Goal: Book appointment/travel/reservation

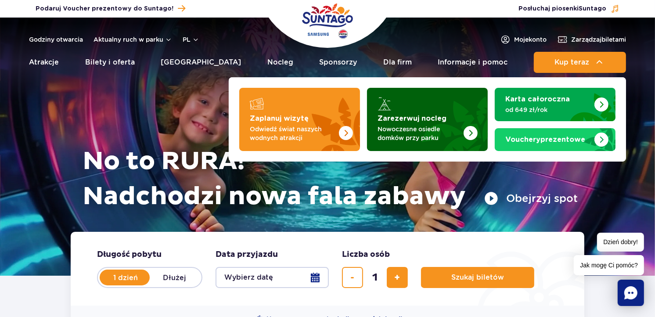
click at [465, 117] on img "Zarezerwuj nocleg" at bounding box center [448, 116] width 77 height 68
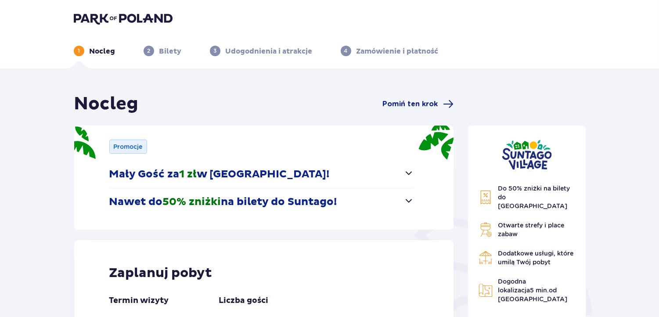
click at [408, 174] on span "button" at bounding box center [408, 173] width 11 height 11
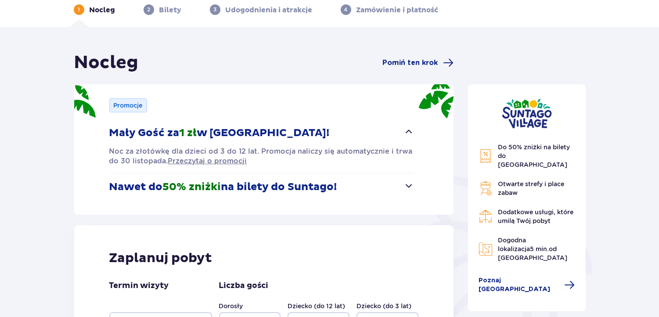
scroll to position [44, 0]
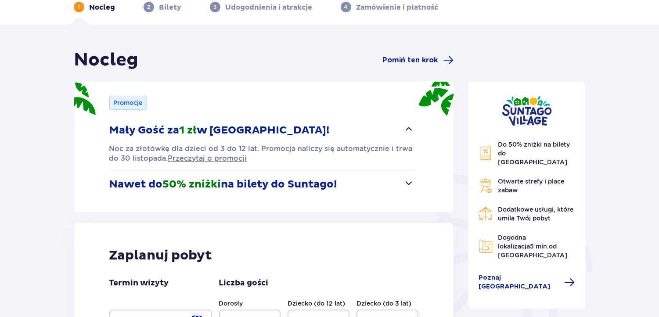
click at [408, 183] on span "button" at bounding box center [408, 183] width 11 height 11
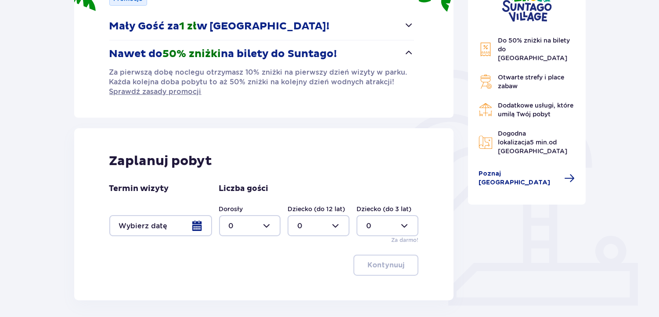
scroll to position [183, 0]
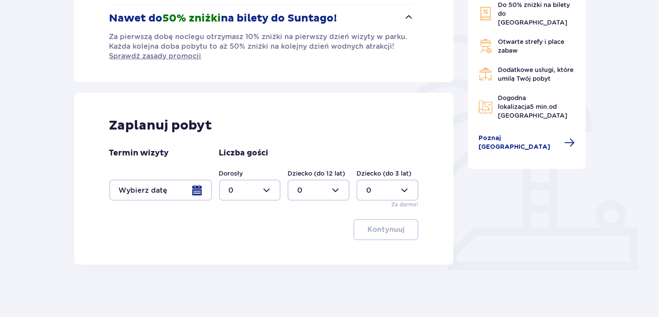
click at [190, 193] on div at bounding box center [160, 189] width 103 height 21
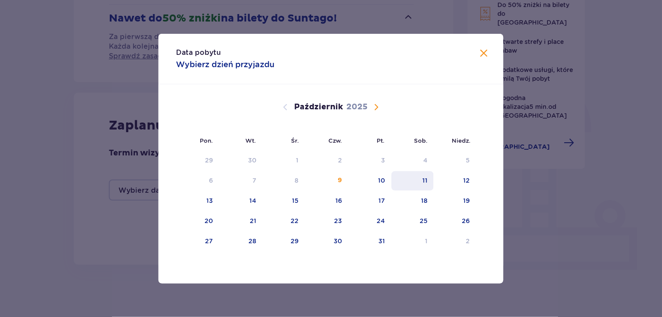
click at [427, 187] on div "11" at bounding box center [412, 180] width 43 height 19
click at [463, 184] on div "12" at bounding box center [455, 180] width 43 height 19
type input "11.10.25 - 12.10.25"
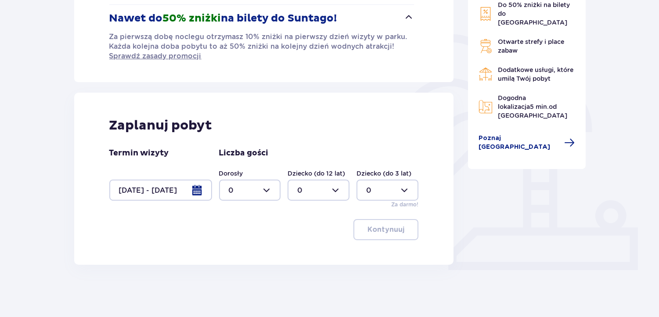
click at [235, 192] on div at bounding box center [250, 189] width 62 height 21
click at [231, 247] on span "2" at bounding box center [250, 253] width 60 height 18
type input "2"
click at [310, 193] on div at bounding box center [318, 189] width 62 height 21
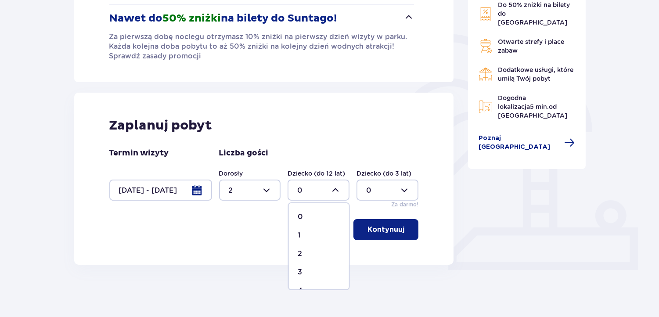
click at [298, 253] on p "2" at bounding box center [300, 254] width 4 height 10
type input "2"
click at [387, 226] on p "Kontynuuj" at bounding box center [385, 230] width 37 height 10
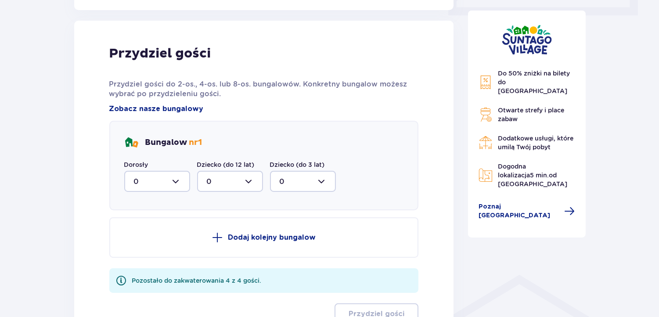
scroll to position [448, 0]
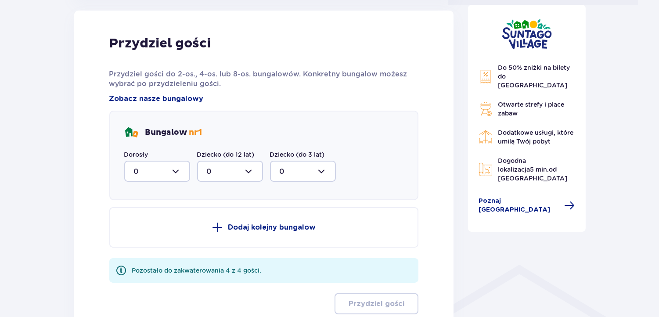
click at [176, 168] on div at bounding box center [157, 171] width 66 height 21
click at [135, 242] on span "2" at bounding box center [157, 235] width 64 height 18
type input "2"
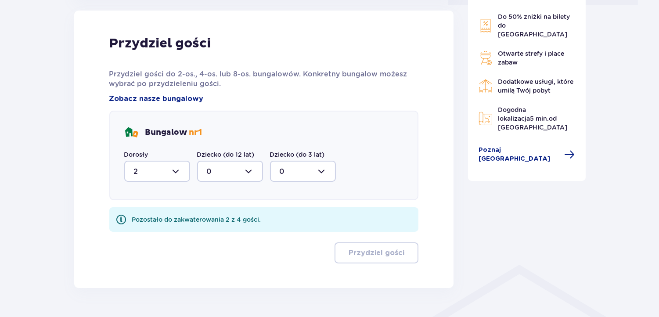
click at [226, 173] on div at bounding box center [230, 171] width 66 height 21
click at [234, 235] on div "2" at bounding box center [230, 235] width 47 height 10
type input "2"
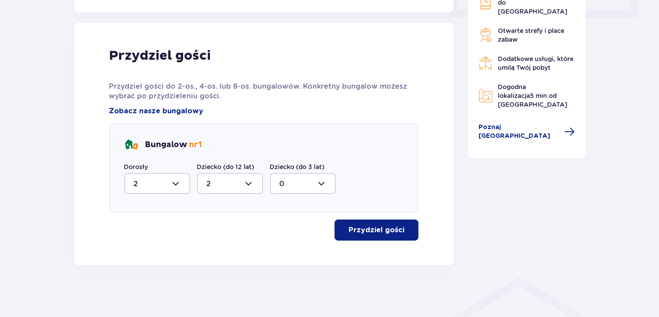
click at [349, 231] on p "Przydziel gości" at bounding box center [376, 230] width 56 height 10
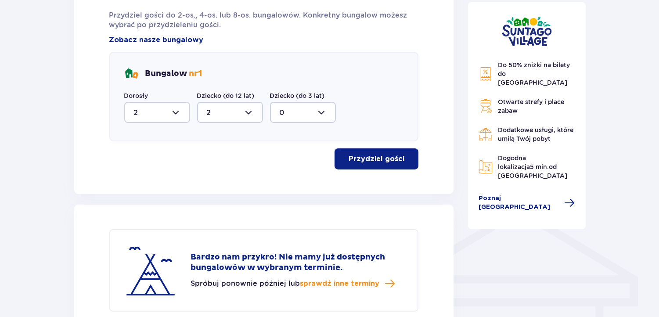
scroll to position [532, 0]
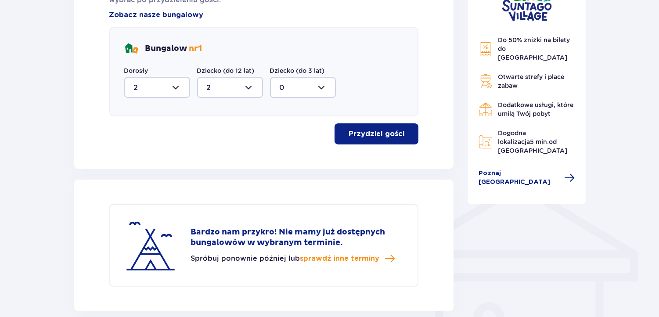
click at [397, 134] on p "Przydziel gości" at bounding box center [376, 134] width 56 height 10
click at [407, 136] on span "button" at bounding box center [406, 134] width 11 height 11
click at [402, 127] on button "Przydziel gości" at bounding box center [376, 133] width 84 height 21
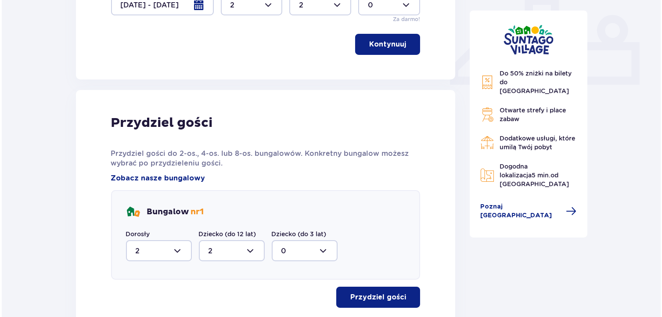
scroll to position [295, 0]
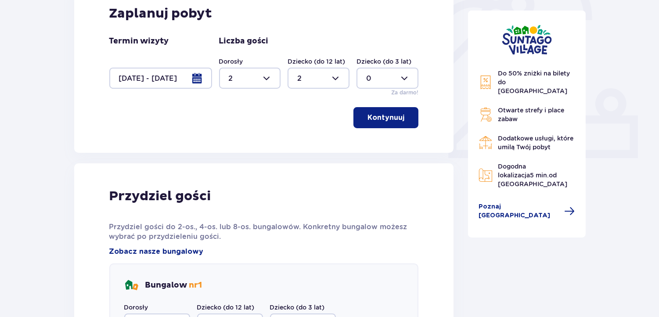
click at [176, 78] on div at bounding box center [160, 78] width 103 height 21
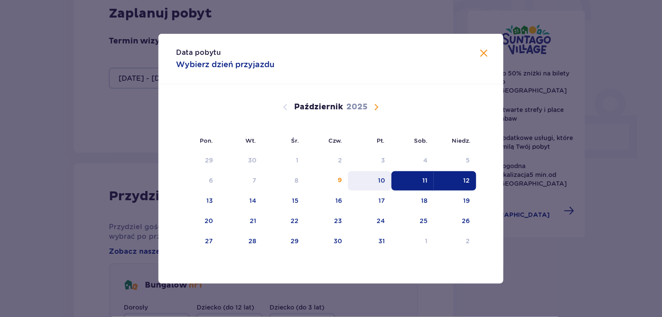
click at [380, 181] on div "10" at bounding box center [381, 180] width 7 height 9
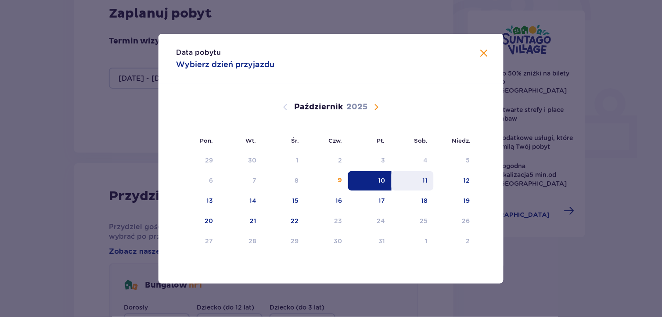
click at [426, 184] on div "11" at bounding box center [412, 180] width 43 height 19
type input "10.10.25 - 11.10.25"
type input "0"
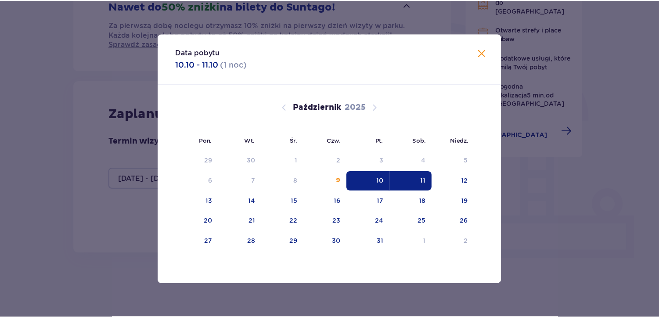
scroll to position [183, 0]
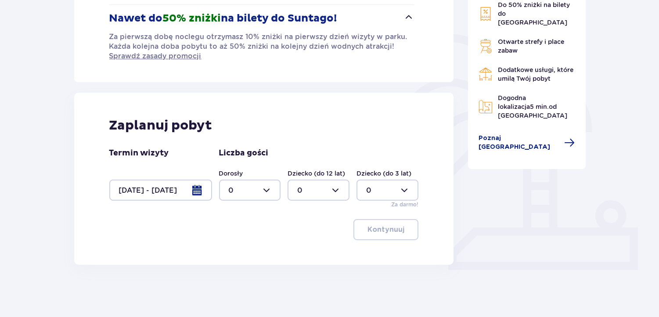
click at [269, 187] on div at bounding box center [250, 189] width 62 height 21
click at [253, 252] on div "2" at bounding box center [250, 254] width 43 height 10
type input "2"
click at [325, 191] on div at bounding box center [318, 189] width 62 height 21
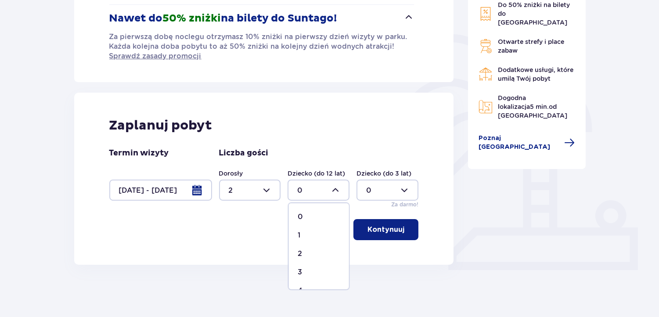
click at [305, 253] on div "2" at bounding box center [319, 254] width 43 height 10
type input "2"
click at [404, 226] on span "button" at bounding box center [406, 229] width 11 height 11
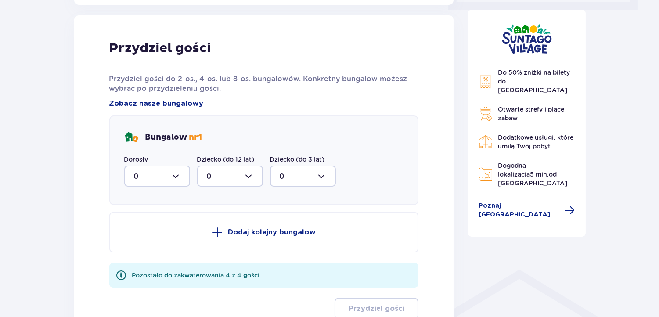
scroll to position [448, 0]
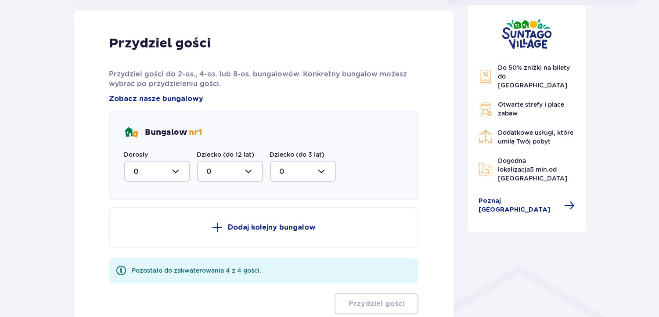
click at [157, 170] on div at bounding box center [157, 171] width 66 height 21
click at [147, 235] on div "2" at bounding box center [157, 235] width 47 height 10
type input "2"
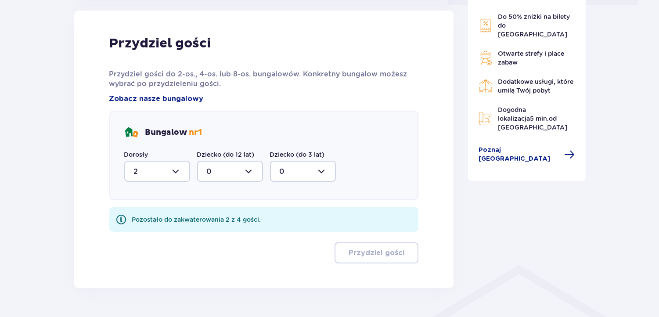
click at [223, 180] on div at bounding box center [230, 171] width 66 height 21
click at [216, 238] on div "2" at bounding box center [230, 235] width 47 height 10
type input "2"
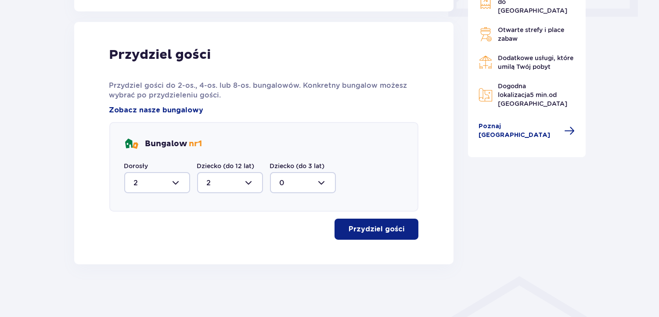
scroll to position [436, 0]
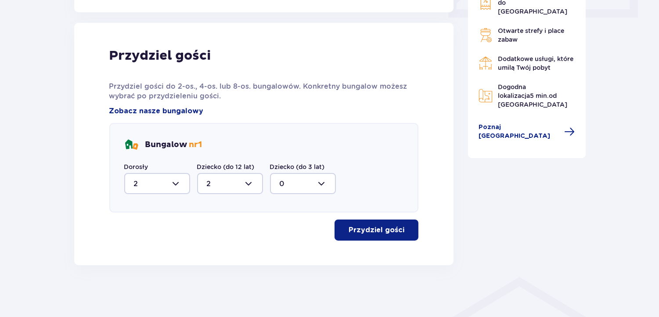
click at [385, 227] on p "Przydziel gości" at bounding box center [376, 230] width 56 height 10
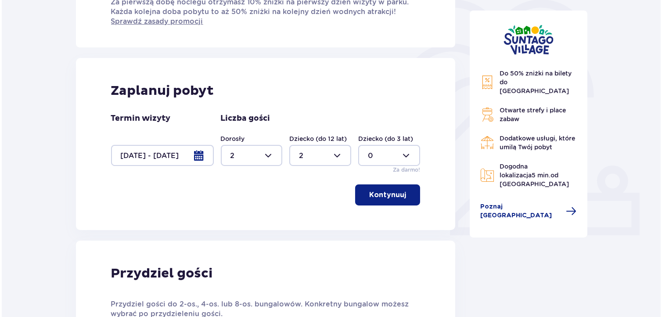
scroll to position [204, 0]
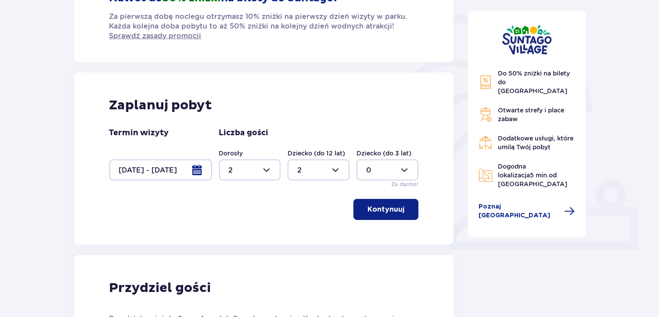
click at [169, 170] on div at bounding box center [160, 169] width 103 height 21
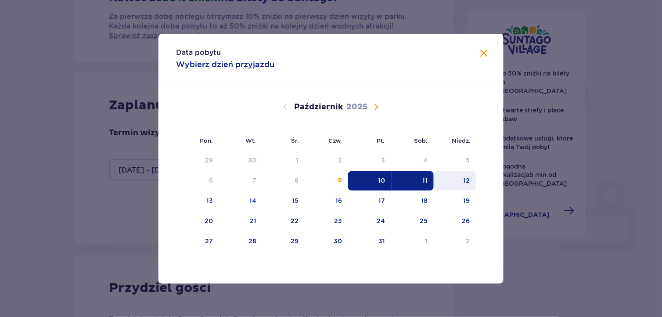
click at [463, 178] on div "12" at bounding box center [455, 180] width 43 height 19
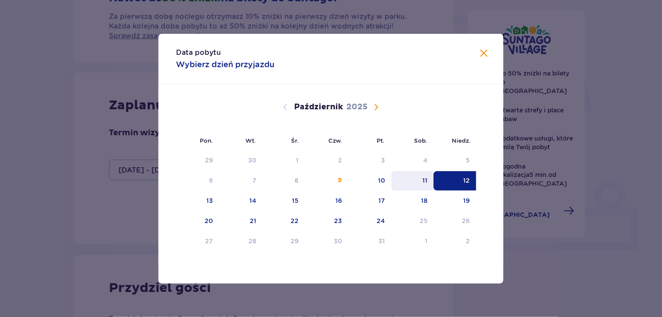
click at [395, 185] on div "11" at bounding box center [412, 180] width 43 height 19
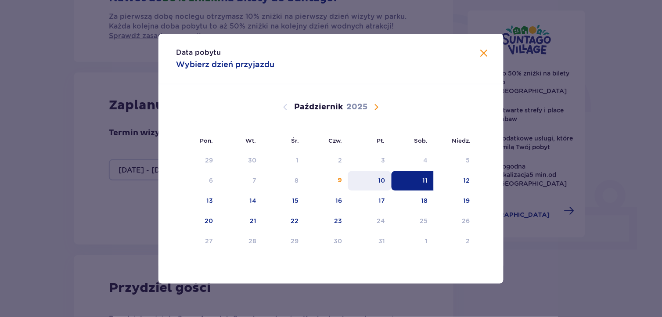
click at [377, 183] on div "10" at bounding box center [369, 180] width 43 height 19
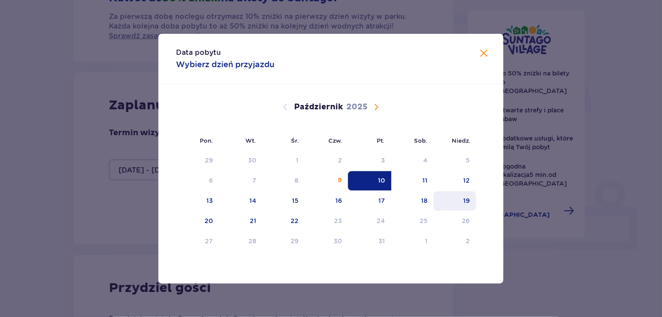
click at [470, 192] on div "19" at bounding box center [455, 200] width 43 height 19
type input "10.10.25 - 19.10.25"
type input "0"
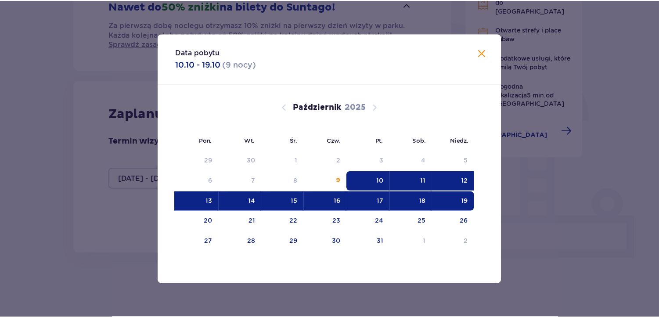
scroll to position [183, 0]
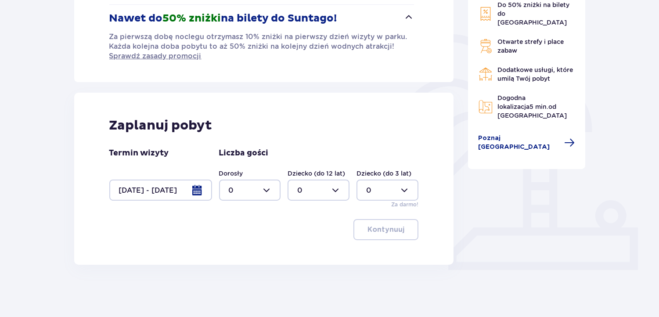
click at [469, 184] on div "Do 50% zniżki na bilety do parku Suntago Otwarte strefy i place zabaw Dodatkowe…" at bounding box center [527, 93] width 132 height 366
click at [175, 194] on div at bounding box center [160, 189] width 103 height 21
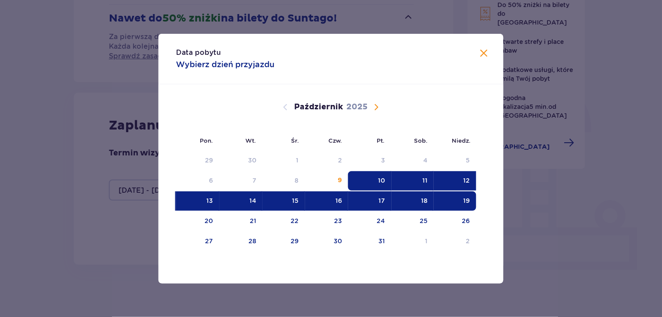
click at [454, 180] on div "12" at bounding box center [455, 180] width 43 height 19
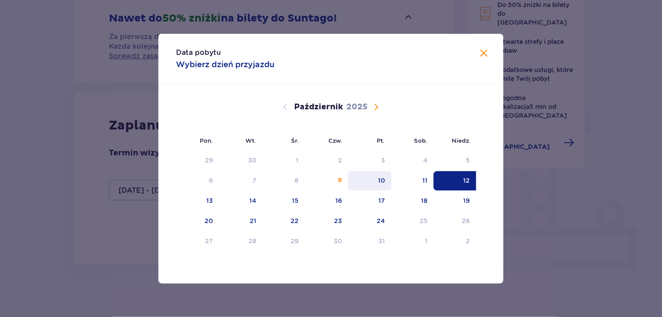
click at [376, 181] on div "10" at bounding box center [369, 180] width 43 height 19
click at [473, 187] on div "12" at bounding box center [455, 180] width 43 height 19
type input "10.10.25 - 12.10.25"
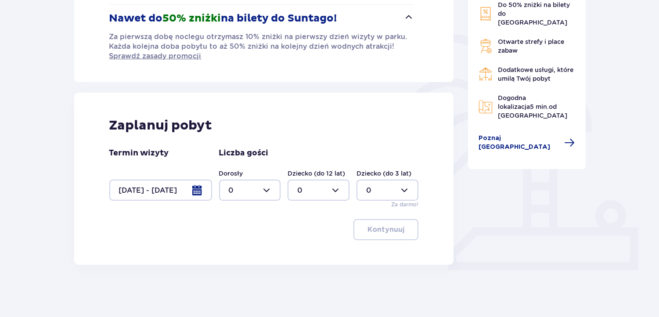
click at [239, 186] on div at bounding box center [250, 189] width 62 height 21
click at [230, 255] on p "2" at bounding box center [231, 254] width 4 height 10
type input "2"
click at [317, 190] on div at bounding box center [318, 189] width 62 height 21
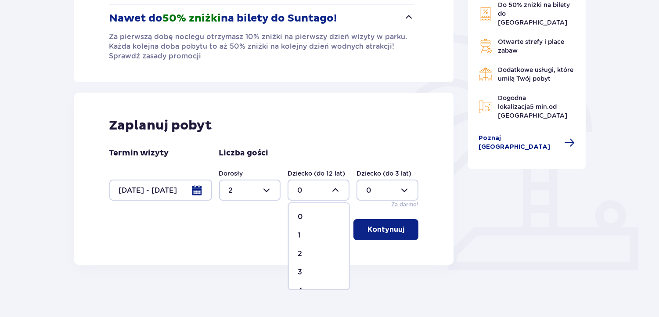
click at [308, 249] on div "2" at bounding box center [319, 254] width 43 height 10
type input "2"
click at [373, 236] on button "Kontynuuj" at bounding box center [385, 229] width 65 height 21
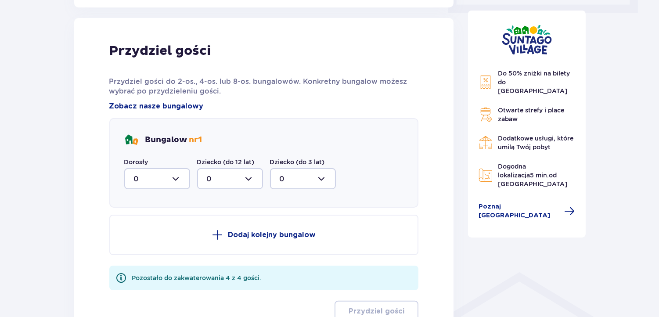
scroll to position [448, 0]
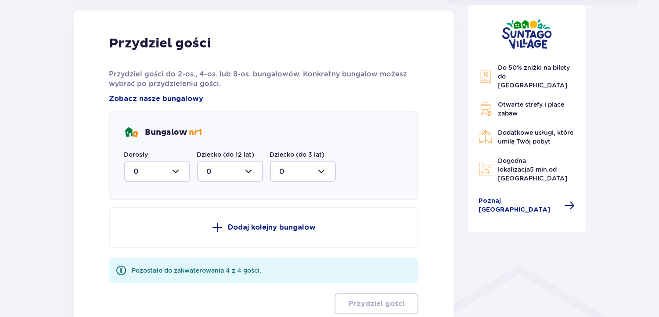
click at [177, 166] on div at bounding box center [157, 171] width 66 height 21
click at [150, 233] on div "2" at bounding box center [157, 235] width 47 height 10
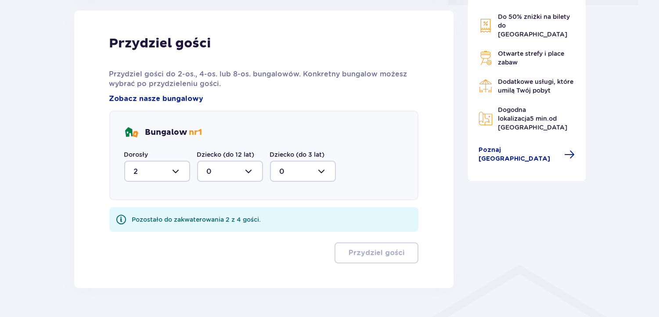
type input "2"
click at [238, 165] on div at bounding box center [230, 171] width 66 height 21
click at [213, 233] on div "2" at bounding box center [230, 235] width 47 height 10
type input "2"
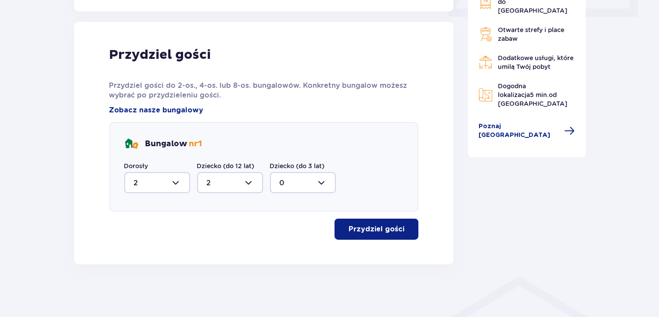
scroll to position [436, 0]
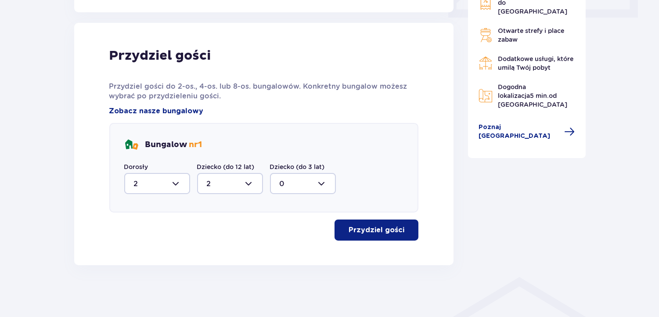
click at [377, 226] on p "Przydziel gości" at bounding box center [376, 230] width 56 height 10
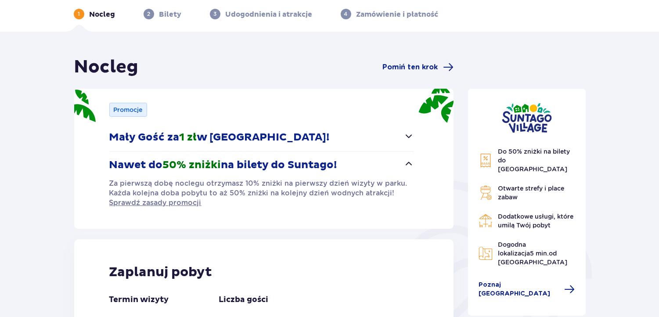
scroll to position [0, 0]
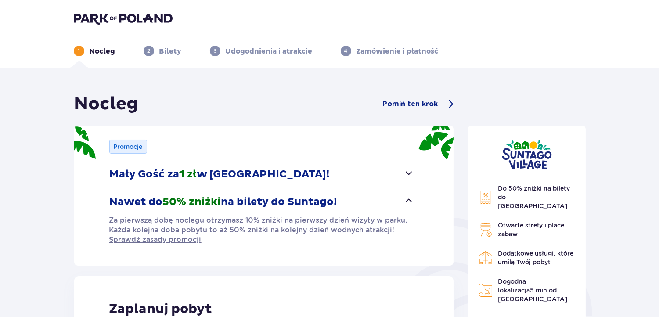
click at [151, 19] on img at bounding box center [123, 18] width 99 height 12
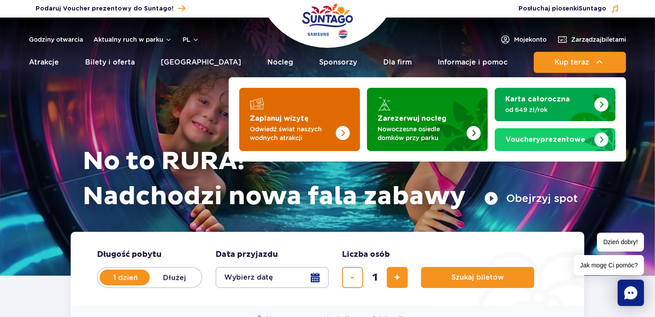
click at [328, 129] on p "Odwiedź świat naszych wodnych atrakcji" at bounding box center [293, 134] width 86 height 18
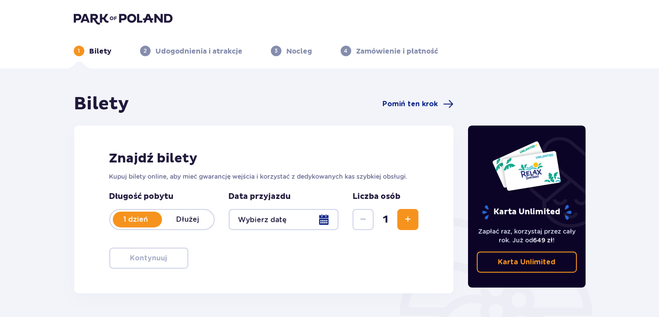
click at [291, 213] on div at bounding box center [284, 219] width 110 height 21
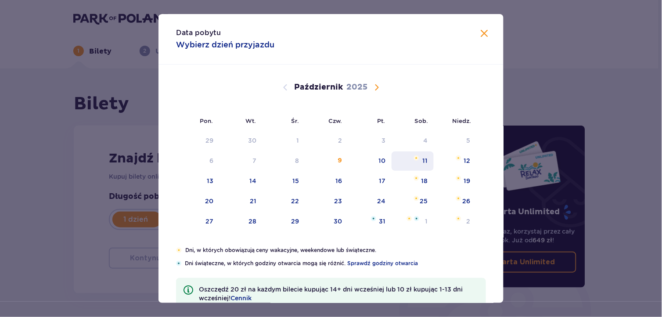
click at [418, 160] on div "11" at bounding box center [412, 160] width 43 height 19
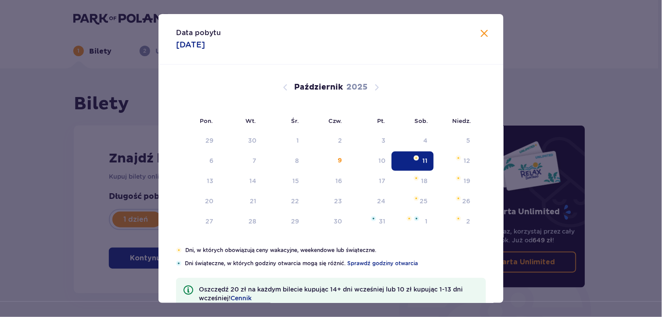
type input "11.10.25"
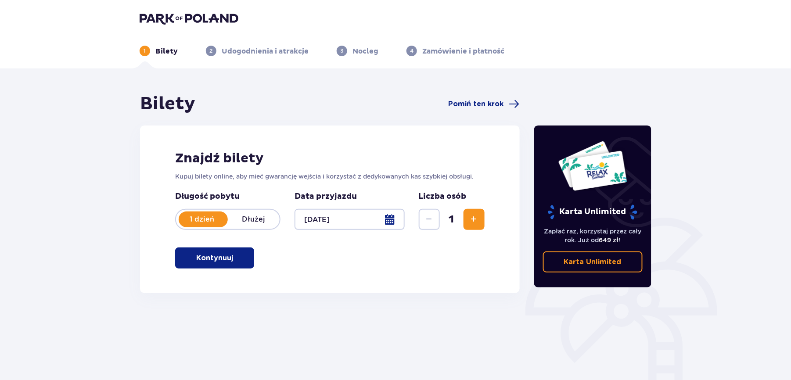
click at [473, 218] on span "Zwiększ" at bounding box center [474, 219] width 11 height 11
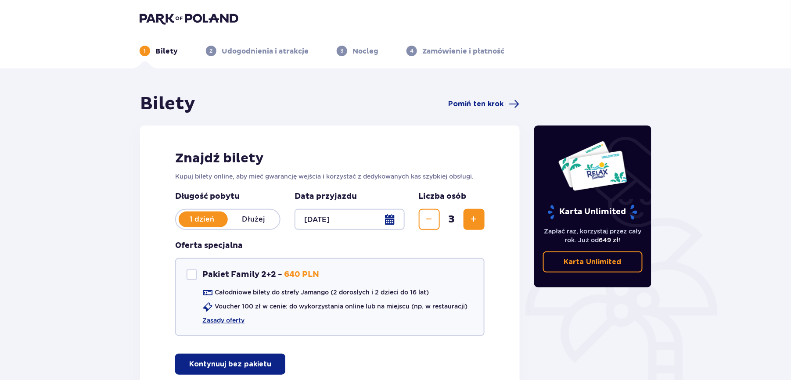
click at [473, 218] on span "Zwiększ" at bounding box center [474, 219] width 11 height 11
click at [190, 273] on div "Pakiet Family 2+2" at bounding box center [192, 274] width 11 height 11
checkbox input "true"
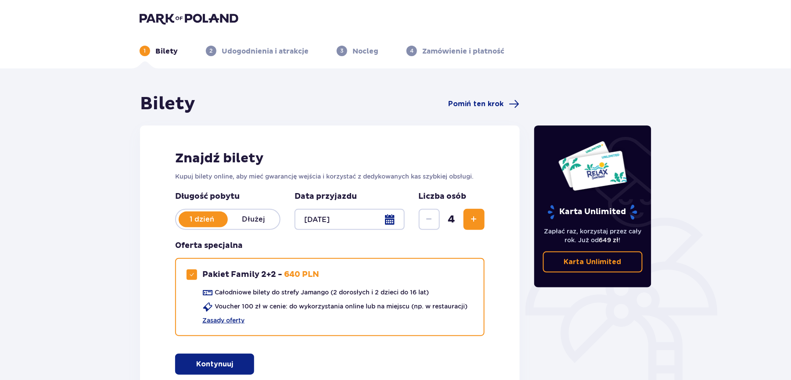
click at [201, 316] on button "Kontynuuj" at bounding box center [214, 364] width 79 height 21
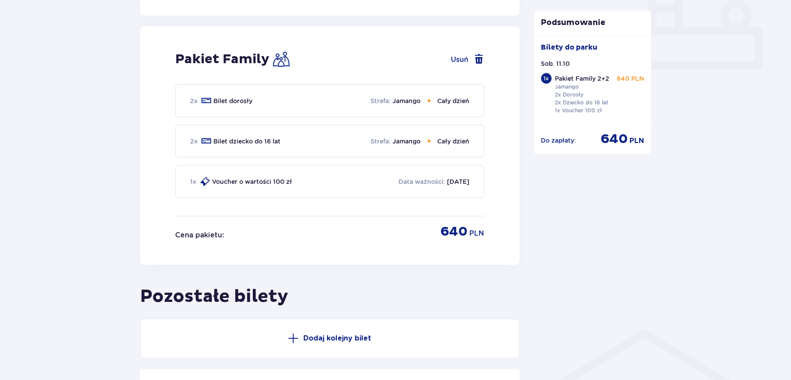
scroll to position [399, 0]
